Goal: Information Seeking & Learning: Learn about a topic

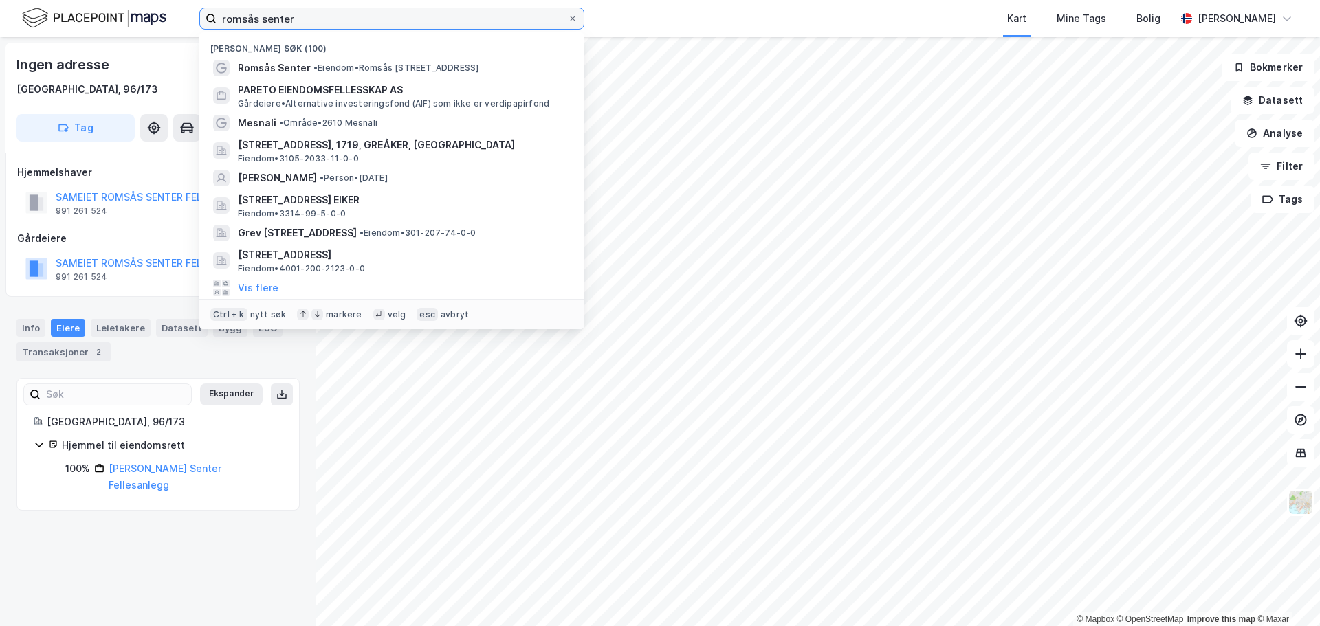
drag, startPoint x: 0, startPoint y: 0, endPoint x: -36, endPoint y: 25, distance: 44.4
click at [0, 25] on html "romsås senter Nylige søk (100) Romsås Senter • Eiendom • [STREET_ADDRESS] PARET…" at bounding box center [660, 313] width 1320 height 626
type input "røken"
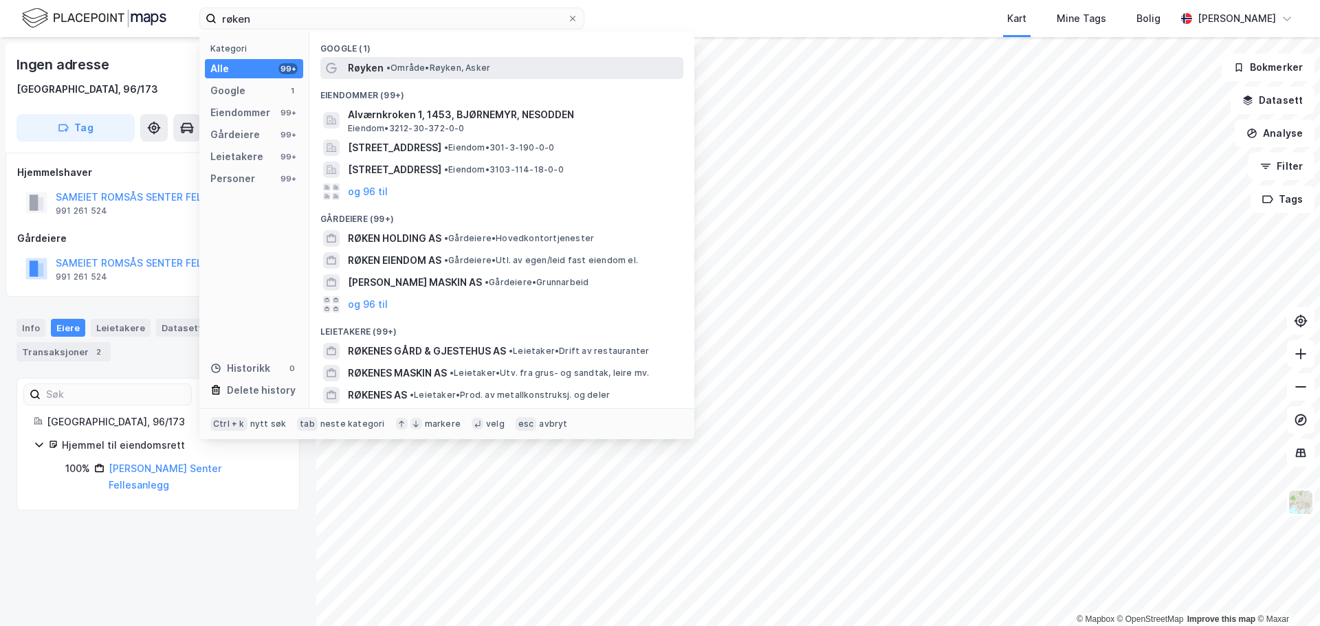
click at [455, 64] on span "• Område • Røyken, Asker" at bounding box center [438, 68] width 104 height 11
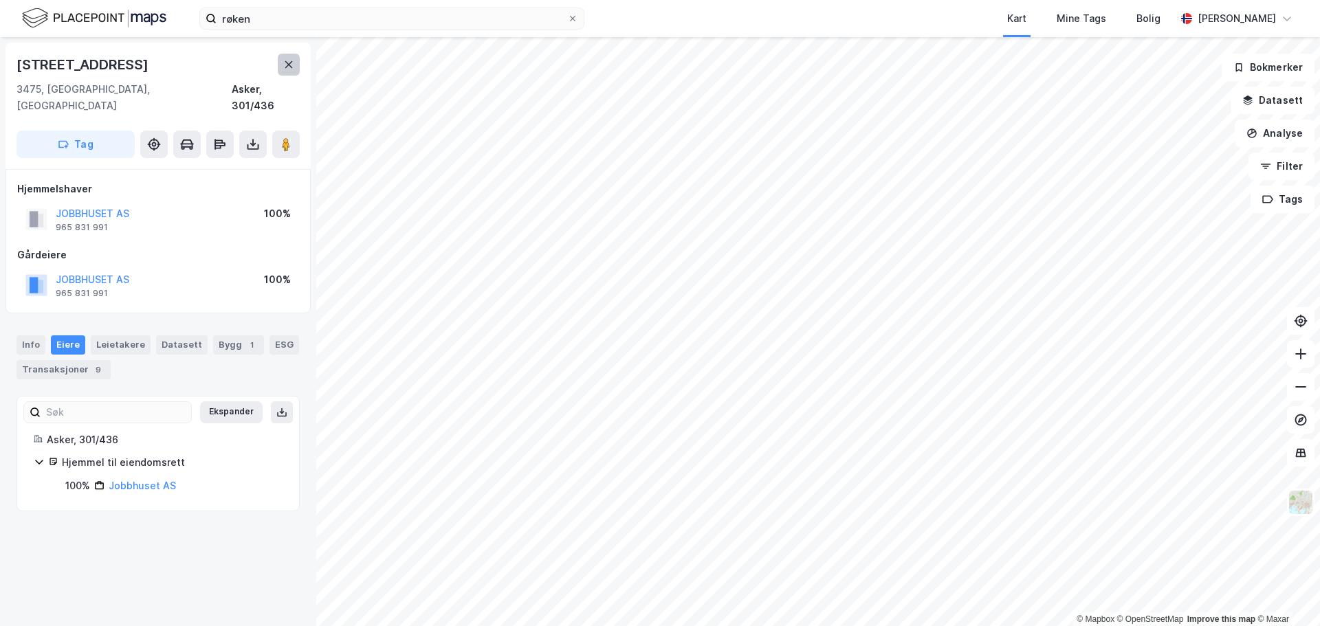
click at [289, 68] on icon at bounding box center [288, 64] width 11 height 11
click at [292, 137] on icon at bounding box center [286, 144] width 14 height 14
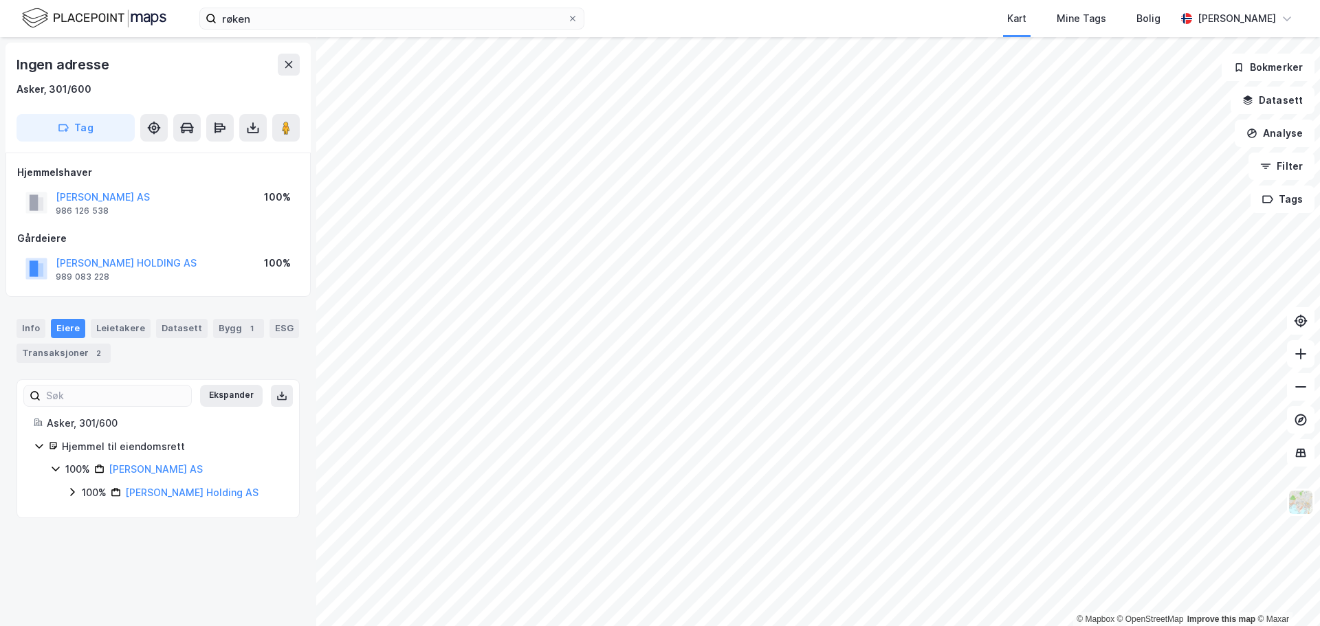
click at [995, 626] on html "røken Kart Mine Tags Bolig [PERSON_NAME] © Mapbox © OpenStreetMap Improve this …" at bounding box center [660, 313] width 1320 height 626
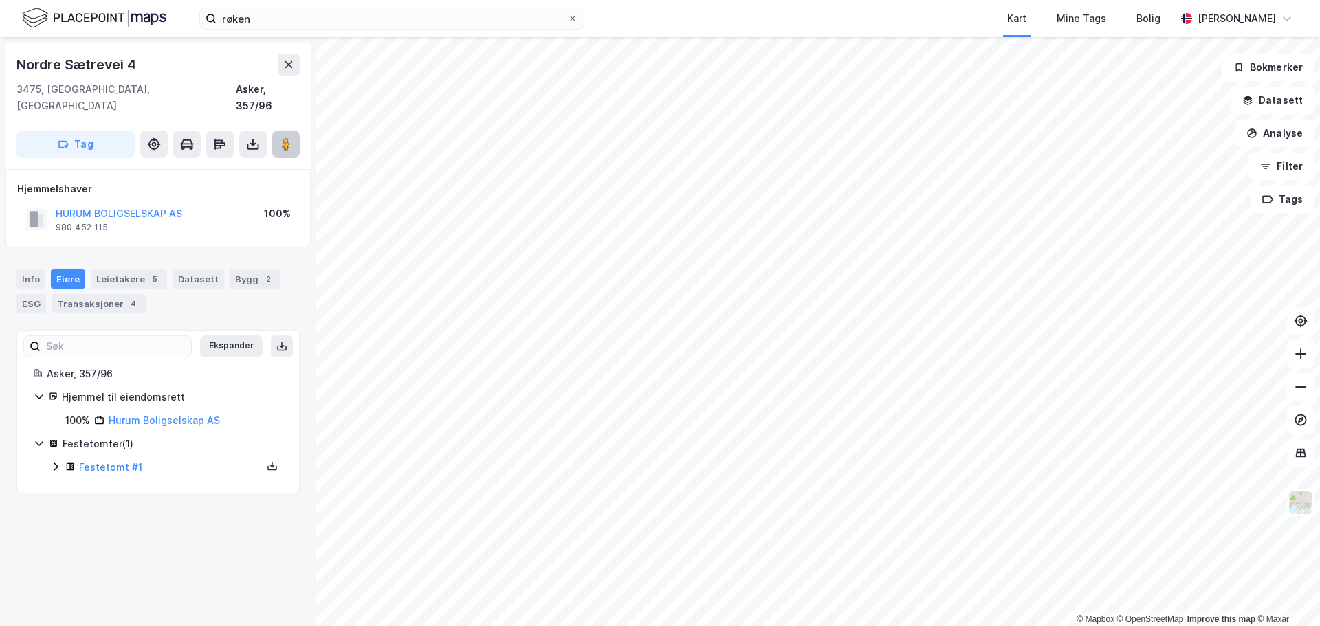
click at [291, 137] on button at bounding box center [285, 144] width 27 height 27
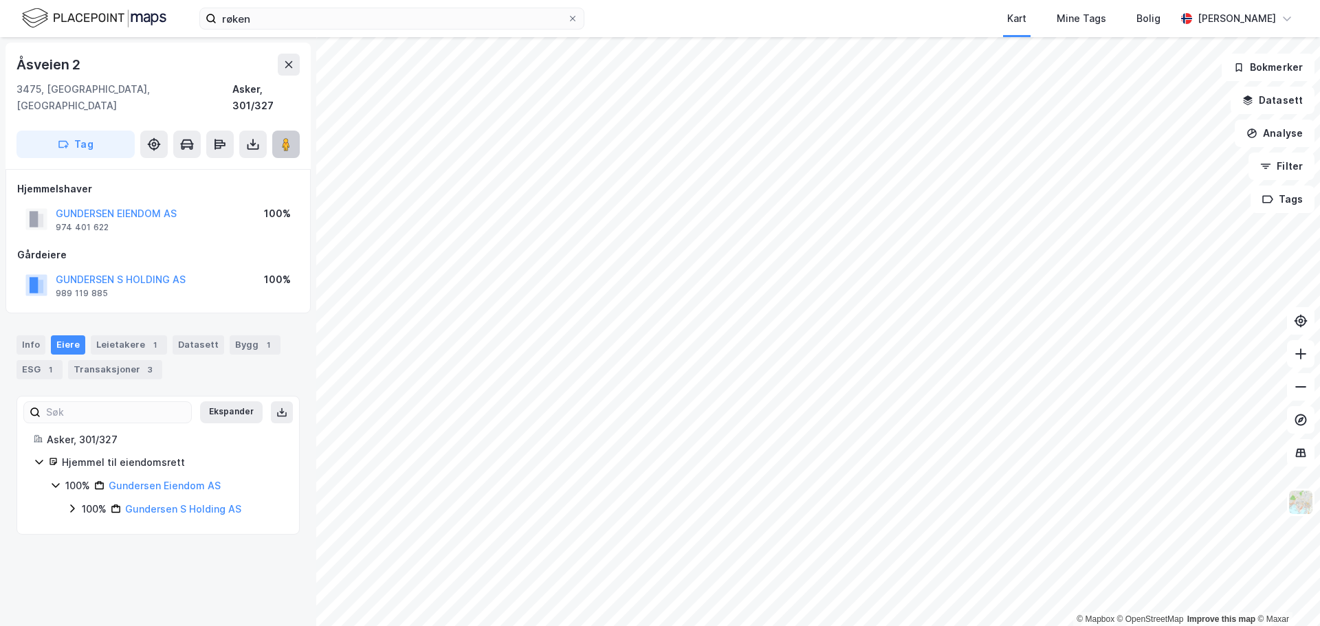
click at [295, 131] on button at bounding box center [285, 144] width 27 height 27
click at [286, 137] on image at bounding box center [286, 144] width 8 height 14
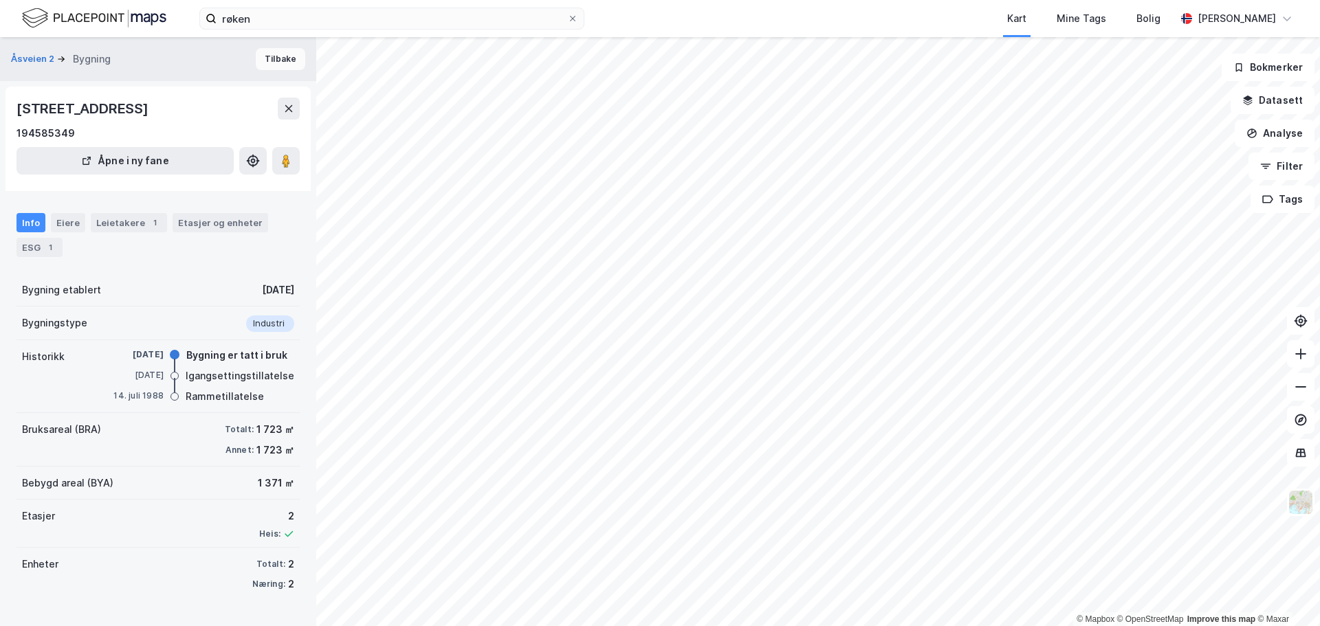
click at [281, 60] on button "Tilbake" at bounding box center [280, 59] width 49 height 22
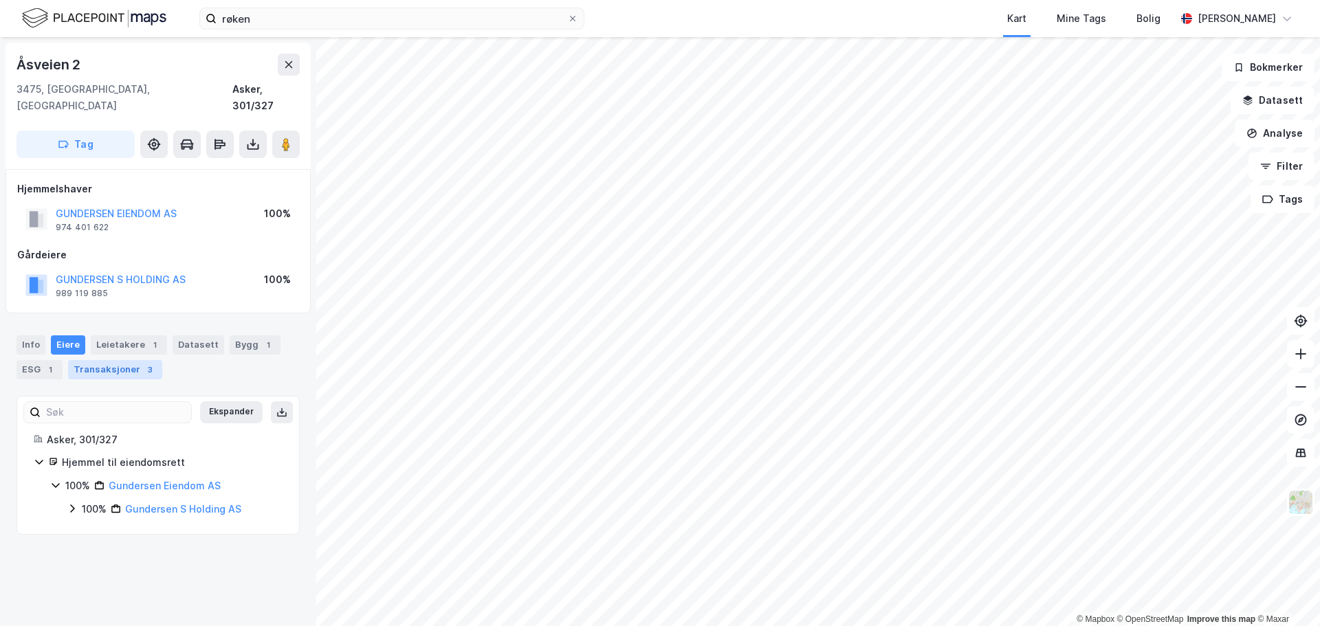
click at [115, 360] on div "Transaksjoner 3" at bounding box center [115, 369] width 94 height 19
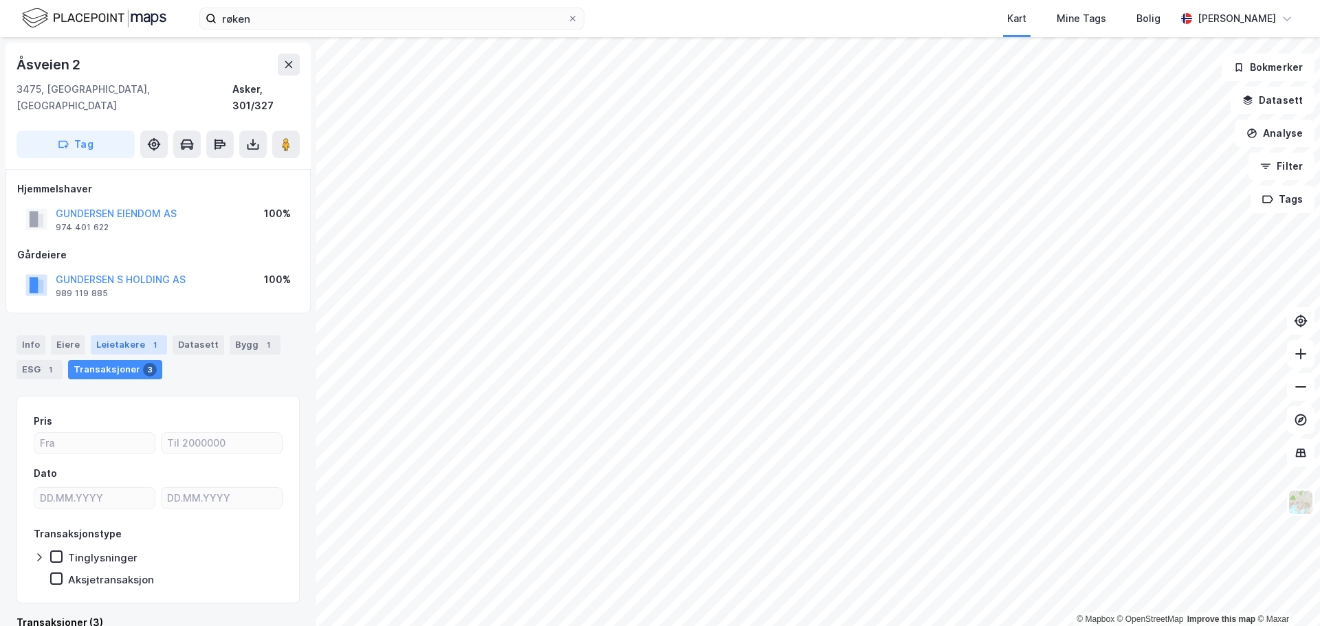
click at [137, 335] on div "Leietakere 1" at bounding box center [129, 344] width 76 height 19
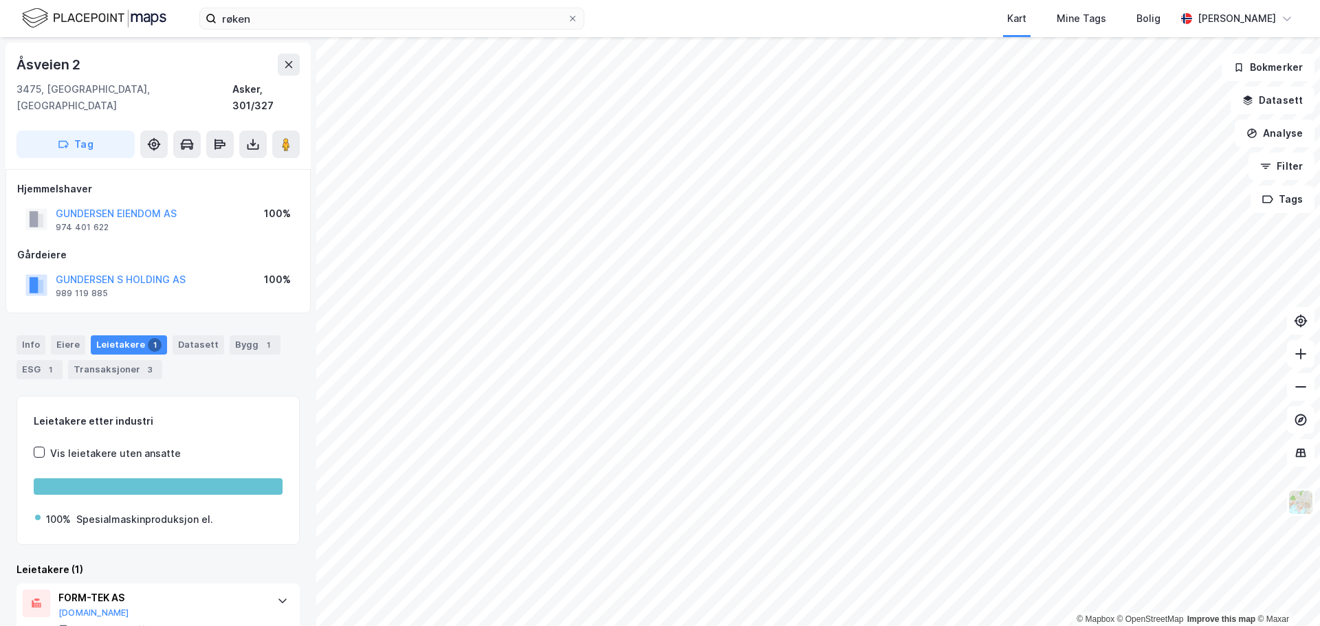
scroll to position [32, 0]
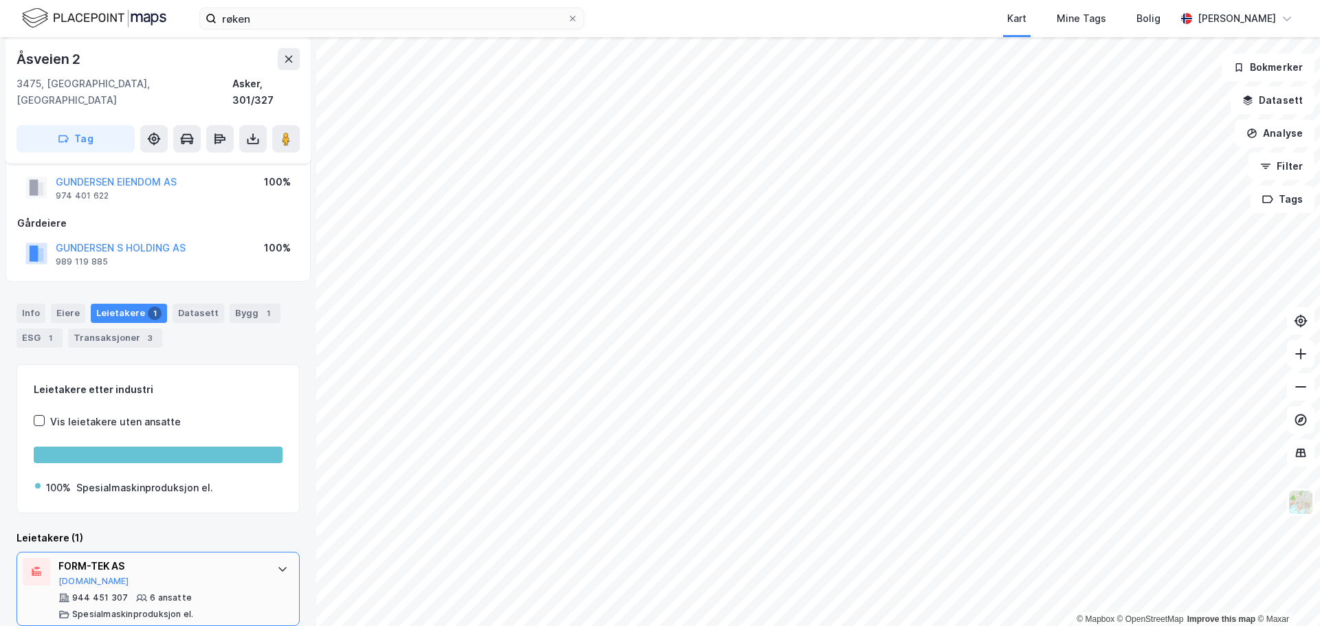
click at [252, 563] on div "FORM-TEK AS [DOMAIN_NAME]" at bounding box center [160, 572] width 205 height 29
